Goal: Transaction & Acquisition: Book appointment/travel/reservation

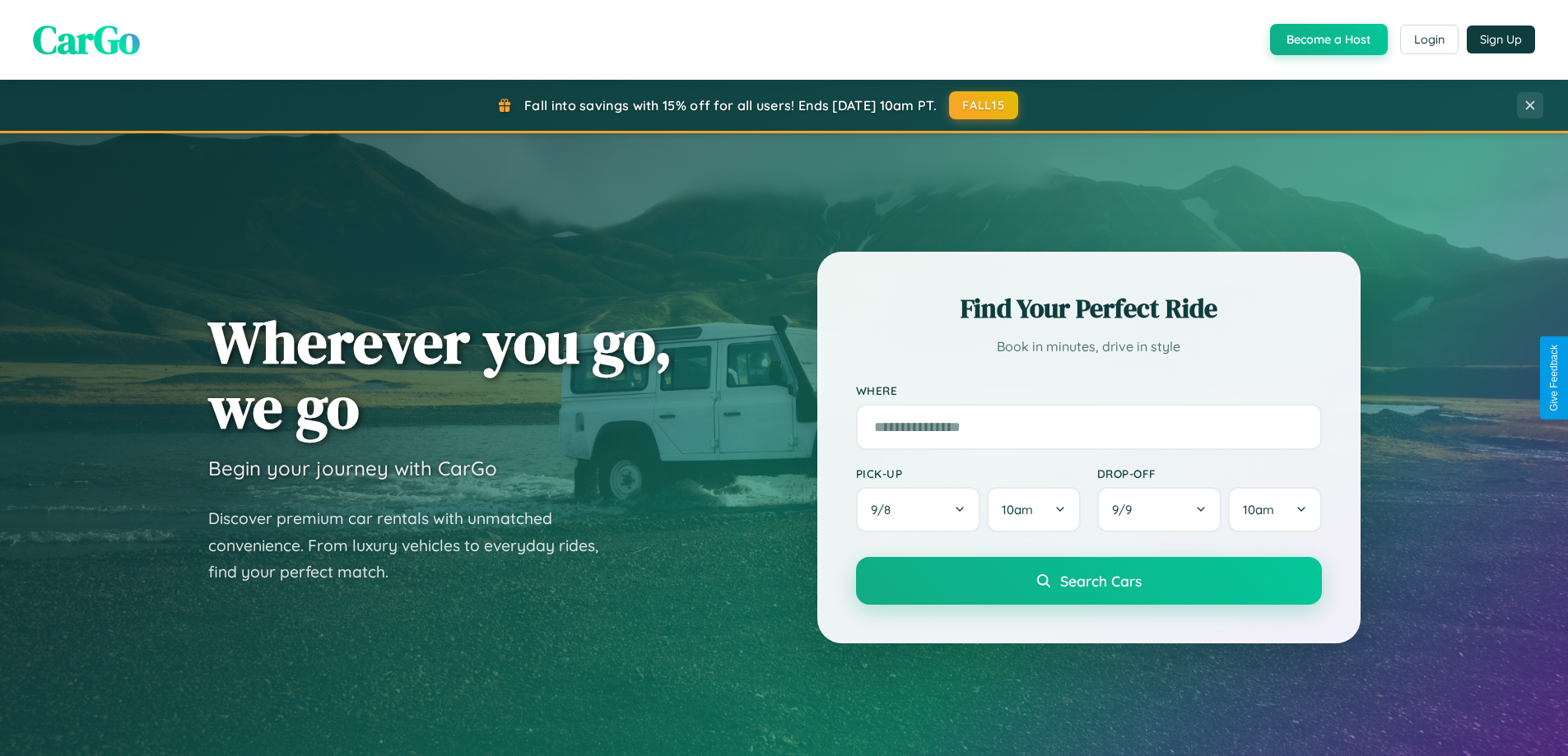
scroll to position [709, 0]
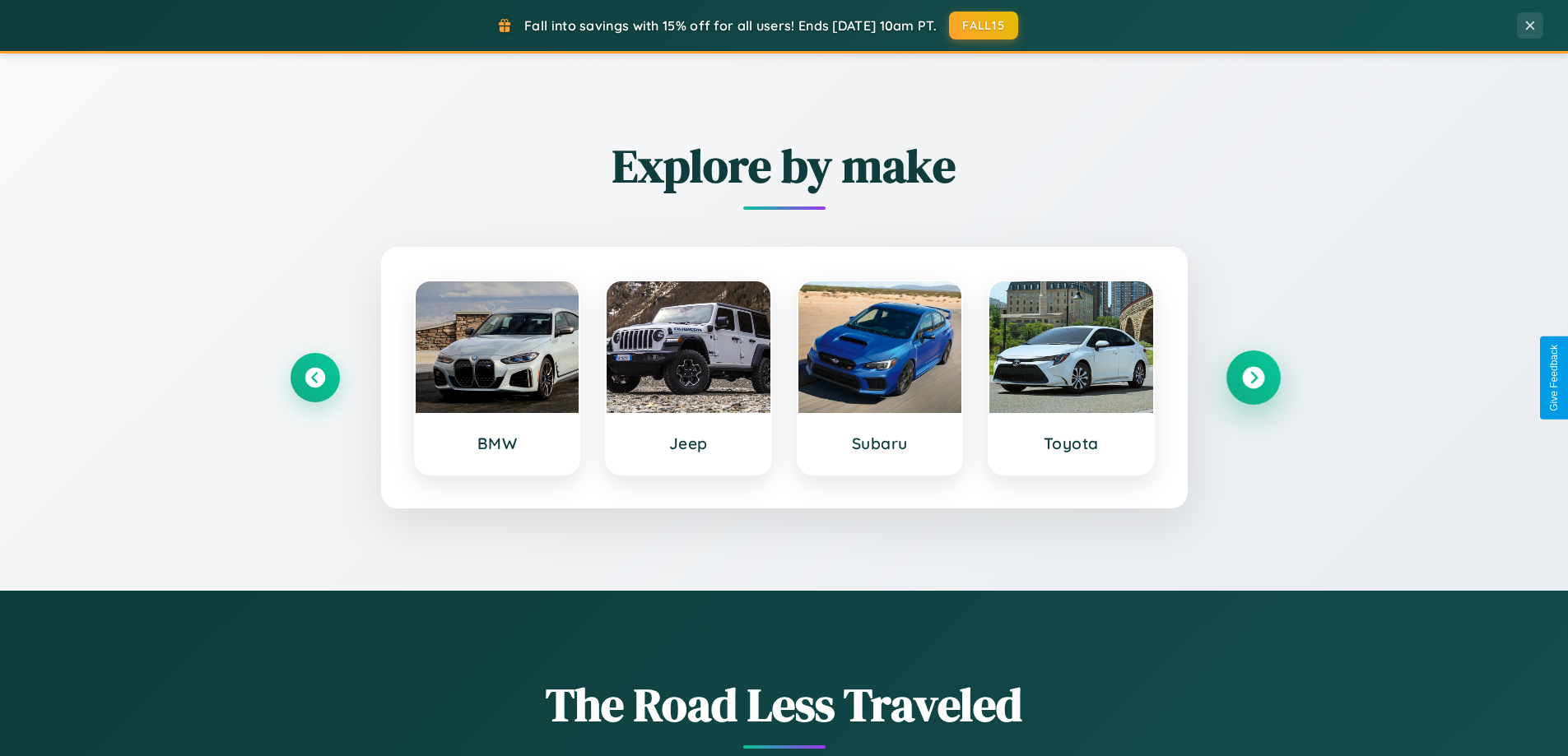
click at [1253, 378] on icon at bounding box center [1253, 378] width 22 height 22
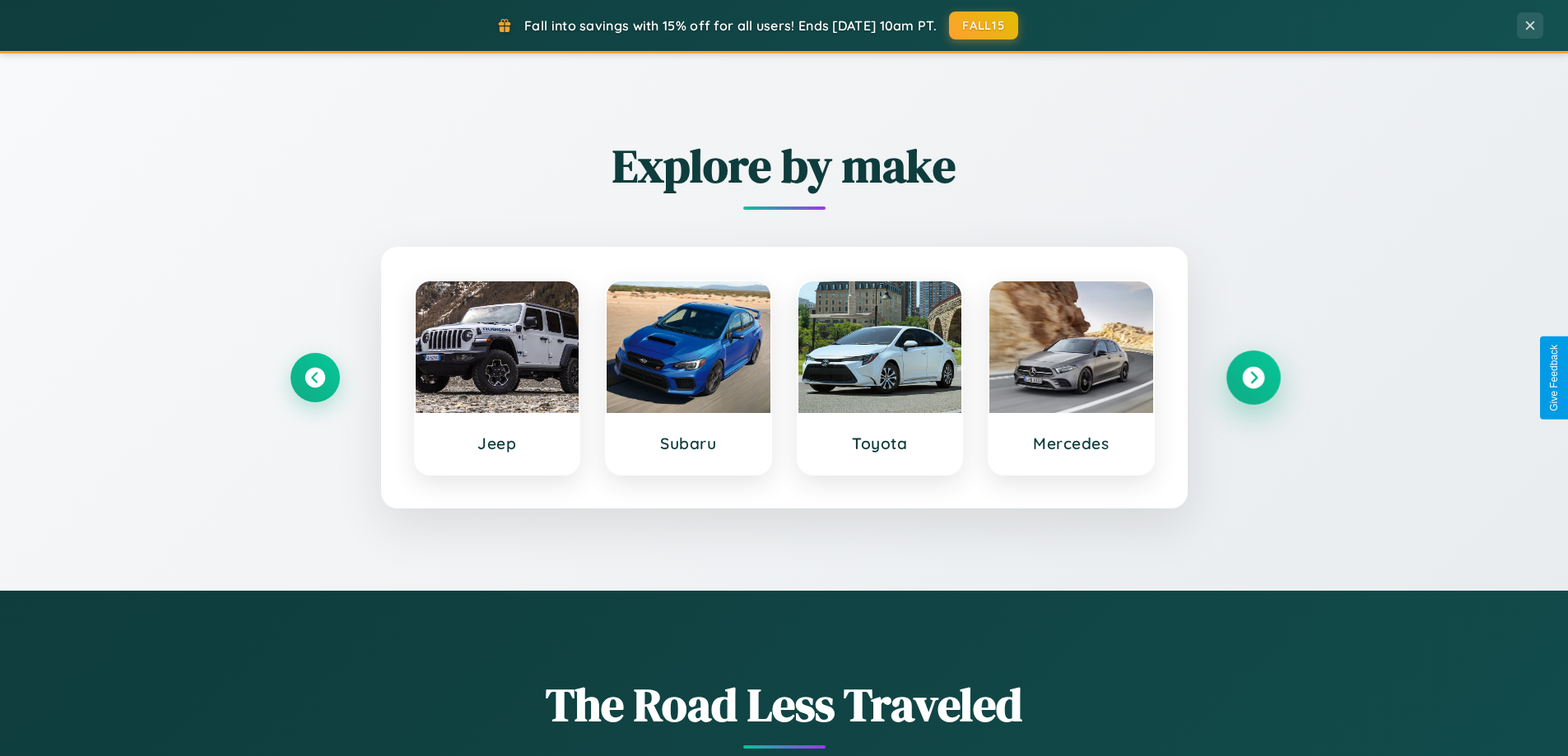
click at [1253, 378] on icon at bounding box center [1253, 378] width 22 height 22
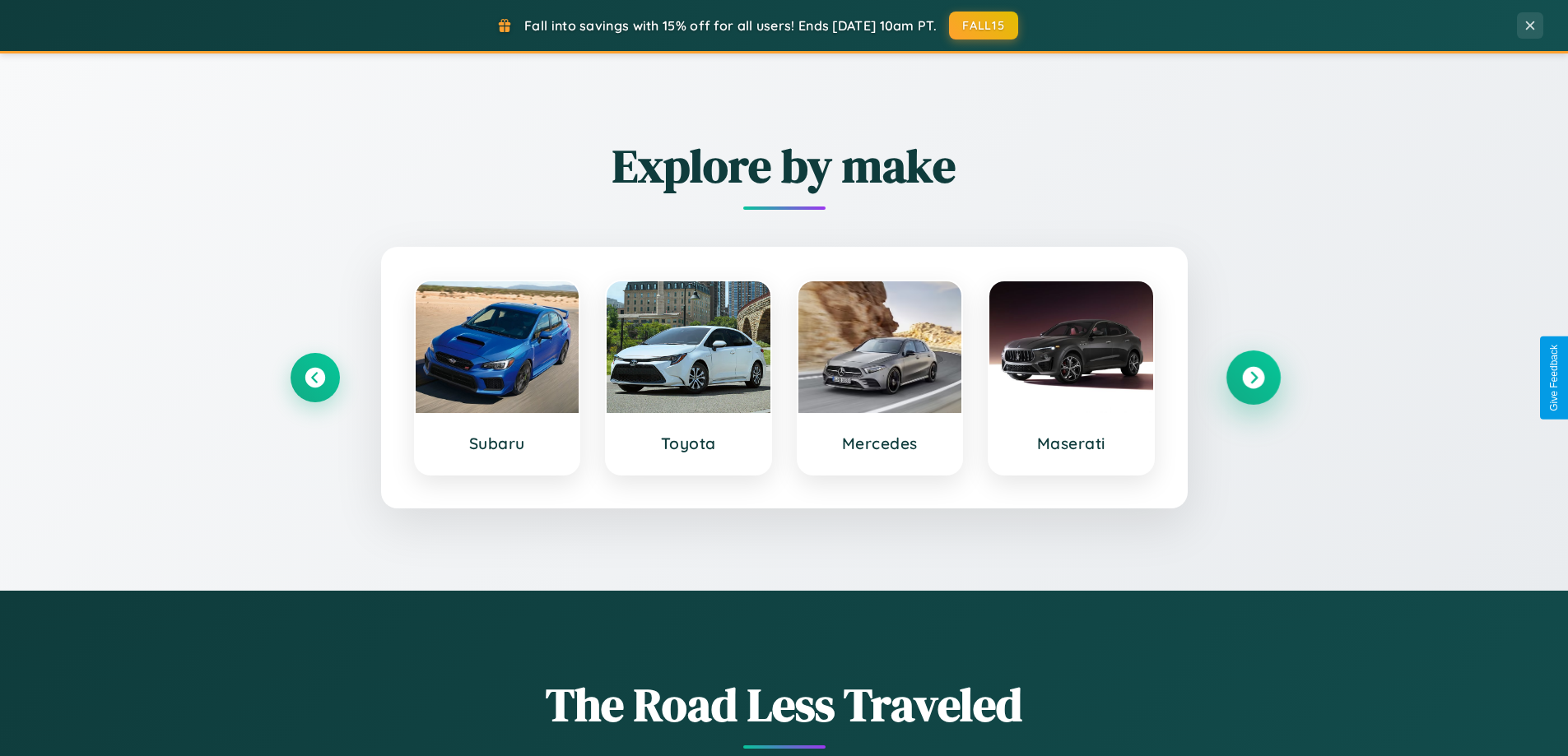
click at [1253, 378] on icon at bounding box center [1253, 378] width 22 height 22
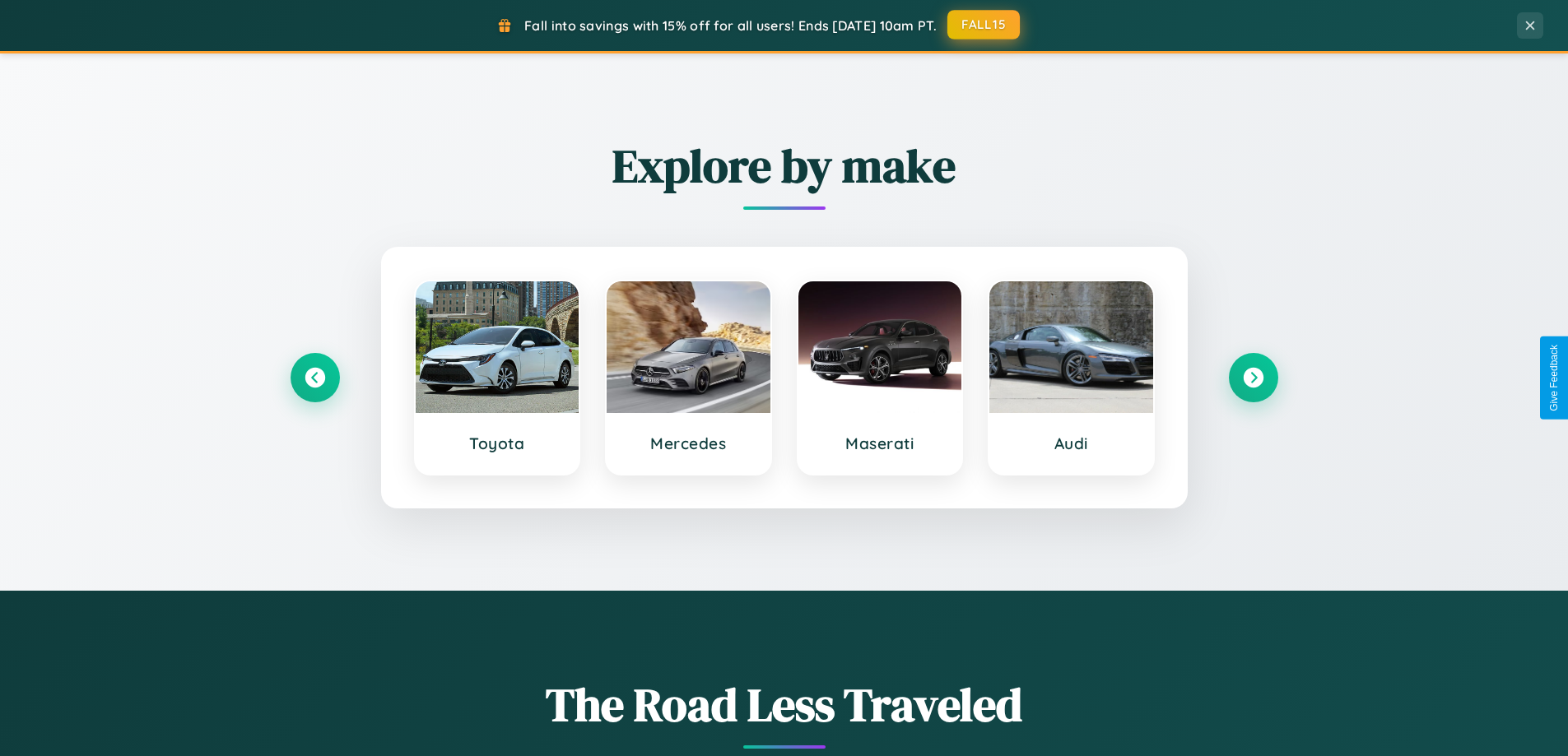
click at [984, 25] on button "FALL15" at bounding box center [983, 25] width 72 height 30
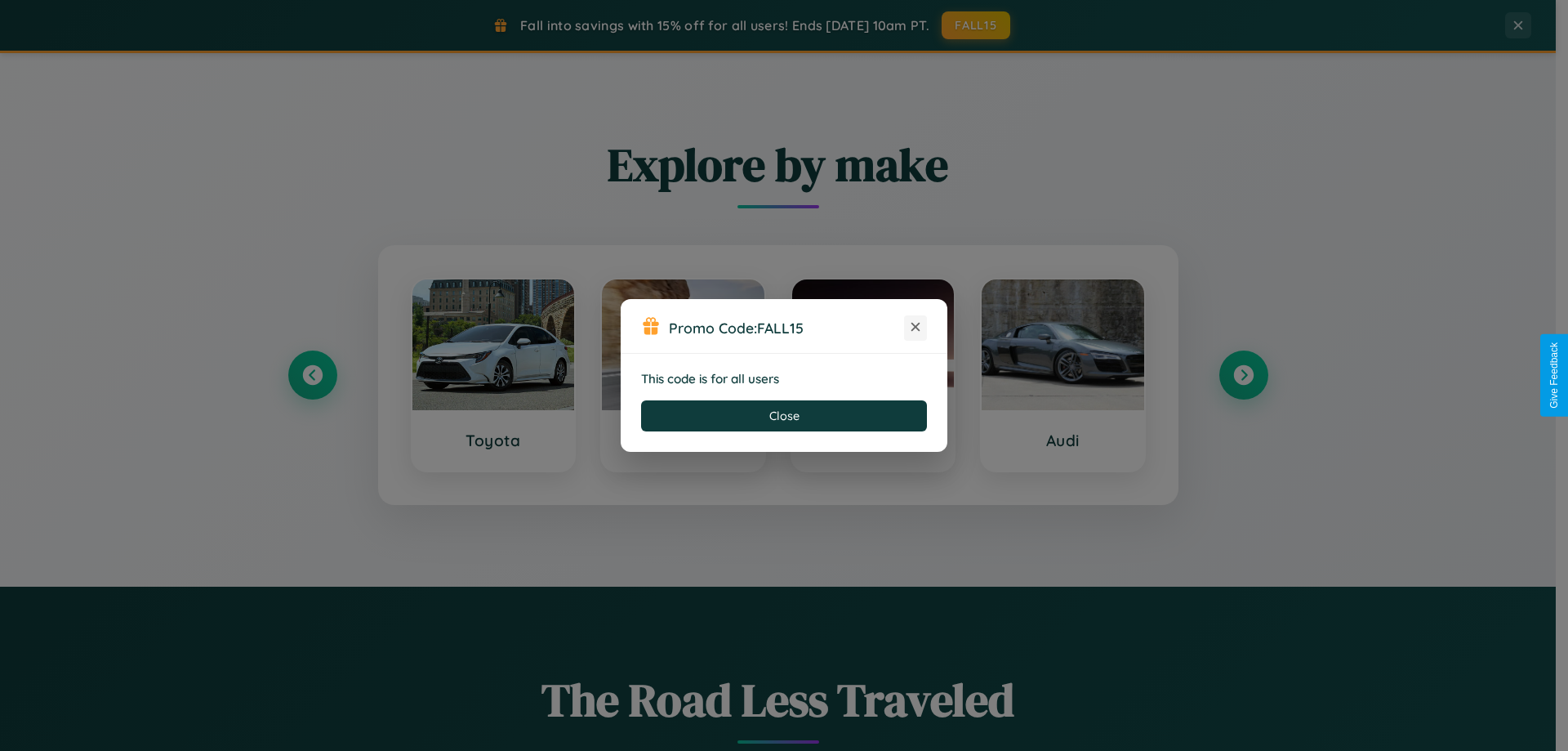
click at [916, 328] on icon at bounding box center [915, 326] width 16 height 16
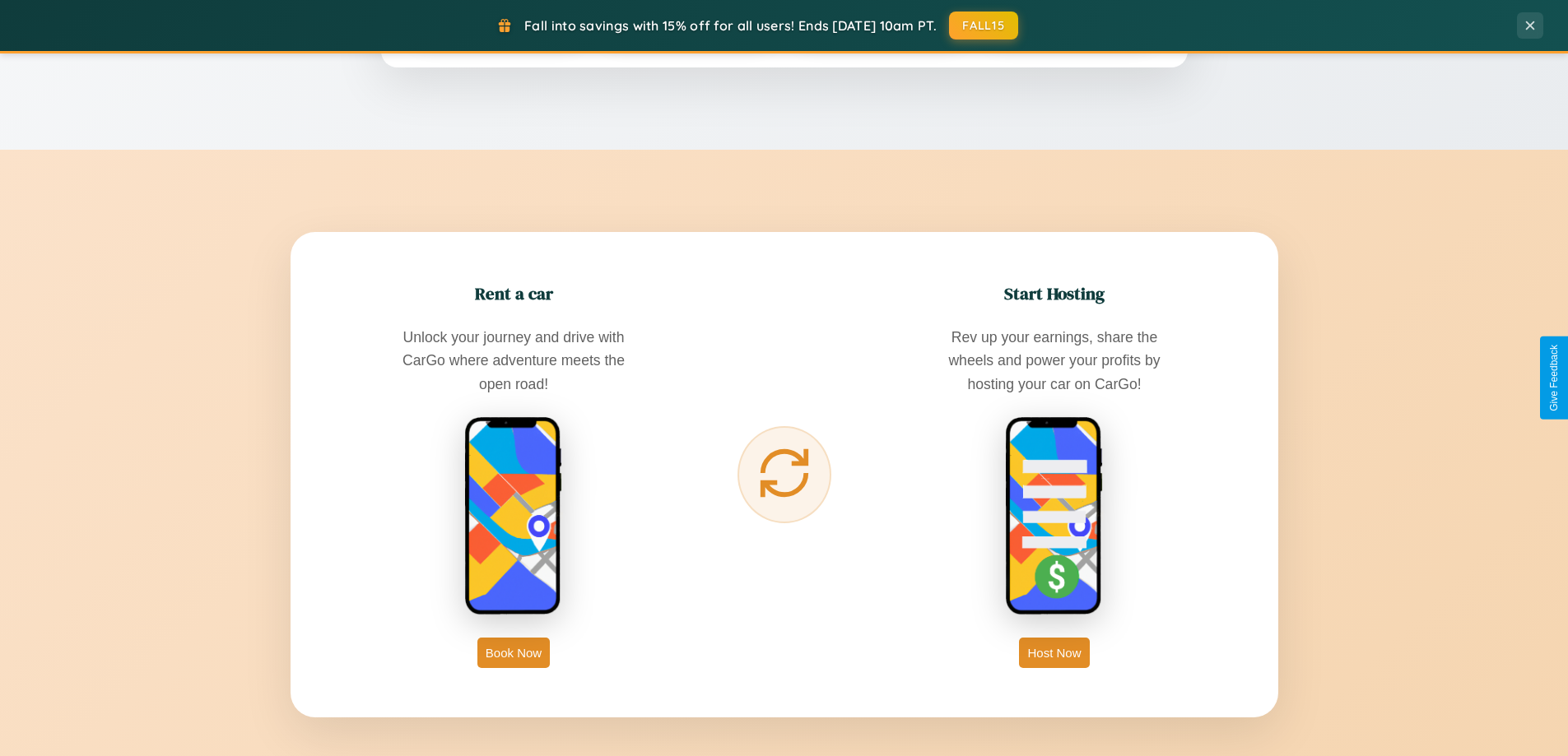
scroll to position [2642, 0]
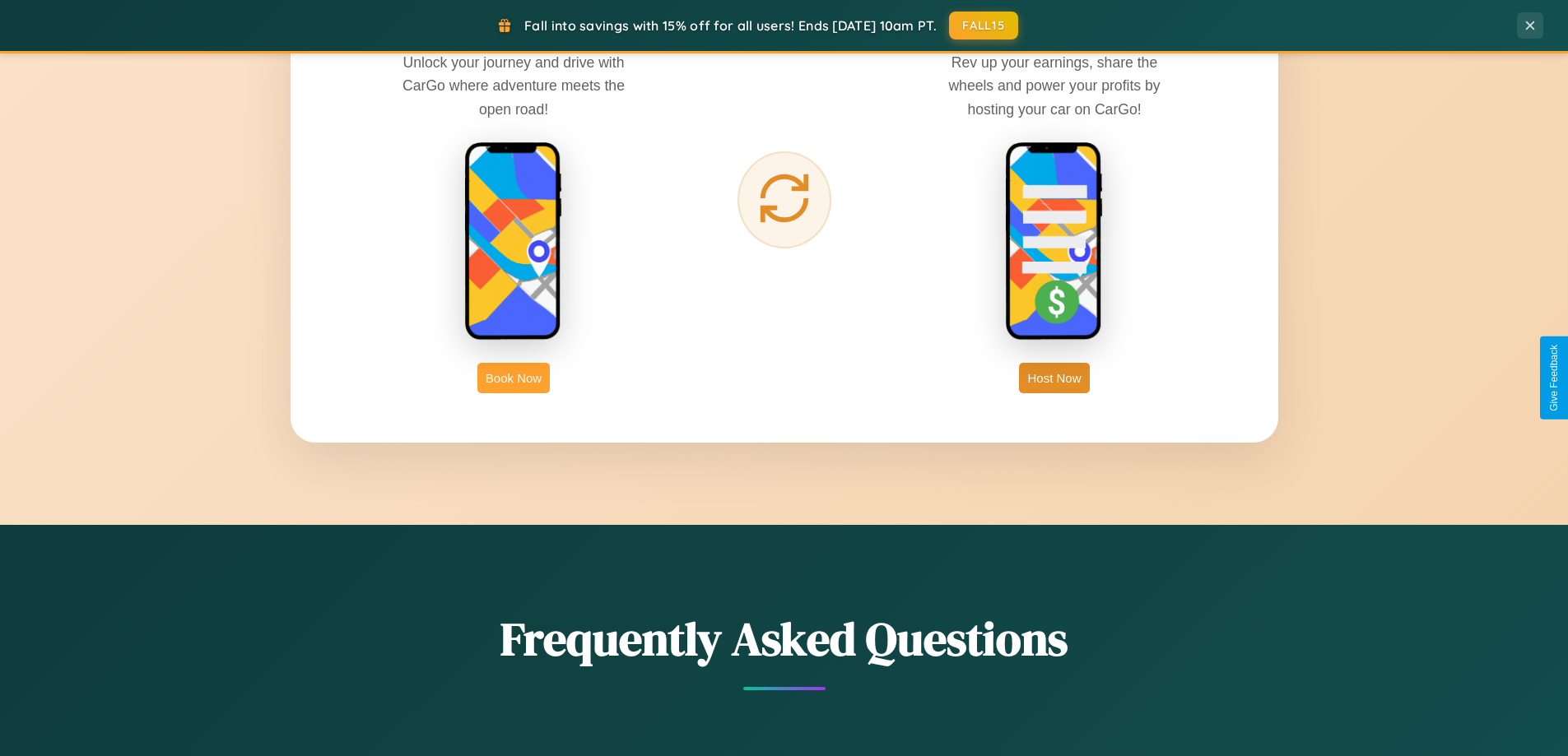
click at [513, 378] on button "Book Now" at bounding box center [513, 378] width 72 height 30
